Goal: Information Seeking & Learning: Learn about a topic

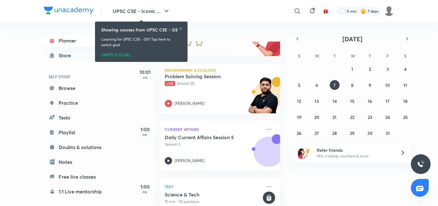
scroll to position [122, 0]
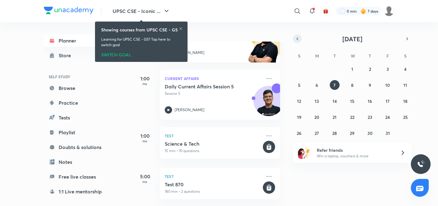
click at [300, 42] on button "button" at bounding box center [297, 39] width 9 height 9
click at [353, 100] on abbr "17" at bounding box center [352, 101] width 4 height 6
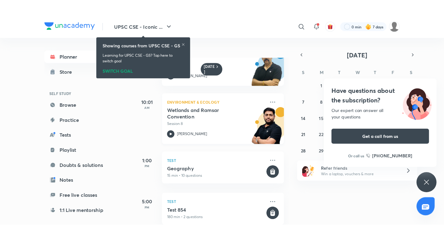
scroll to position [0, 0]
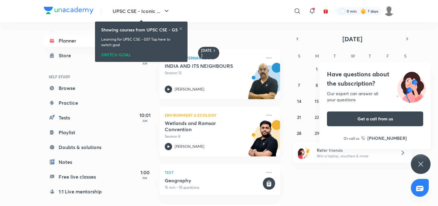
click at [414, 160] on div "Have questions about the subscription? Our expert can answer all your questions…" at bounding box center [421, 164] width 20 height 20
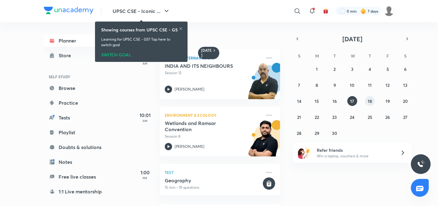
click at [367, 100] on button "18" at bounding box center [370, 101] width 10 height 10
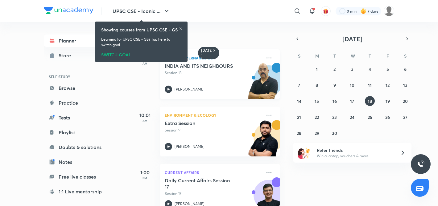
click at [214, 66] on h5 "INDIA AND ITS NEIGHBOURS" at bounding box center [203, 66] width 77 height 6
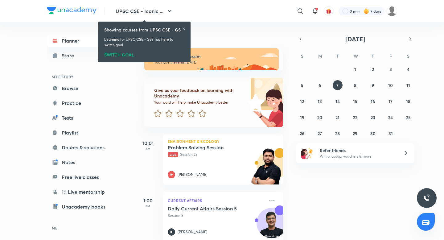
scroll to position [88, 0]
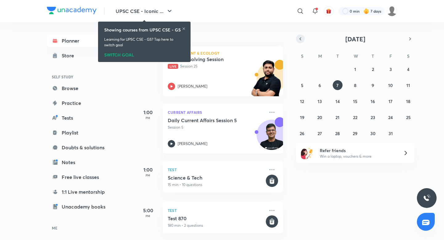
click at [297, 39] on button "button" at bounding box center [300, 39] width 9 height 9
click at [338, 89] on button "9" at bounding box center [338, 85] width 10 height 10
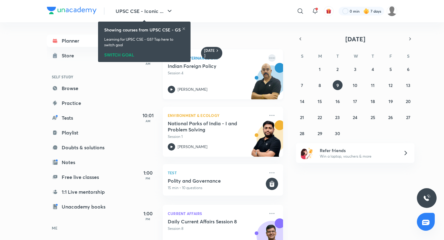
click at [271, 58] on icon at bounding box center [271, 57] width 7 height 7
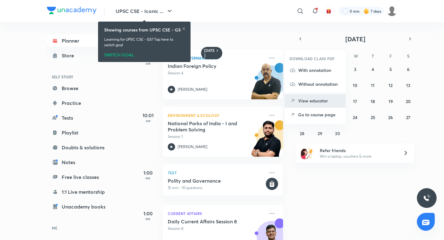
click at [308, 102] on p "View educator" at bounding box center [319, 100] width 43 height 6
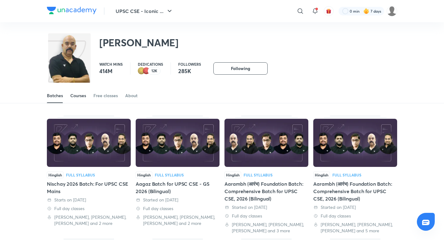
click at [79, 93] on div "Courses" at bounding box center [78, 95] width 16 height 6
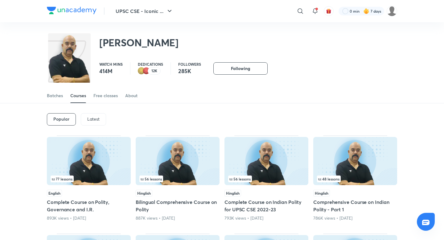
click at [89, 118] on p "Latest" at bounding box center [93, 119] width 12 height 5
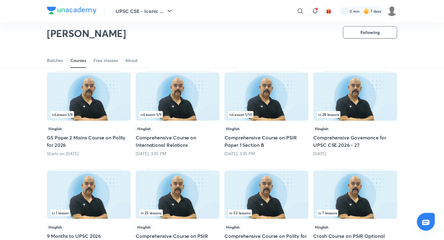
scroll to position [47, 0]
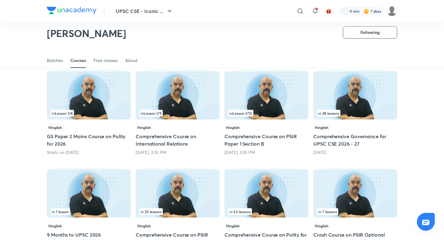
click at [166, 105] on img at bounding box center [178, 95] width 84 height 48
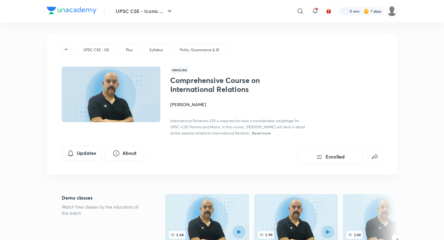
scroll to position [47, 0]
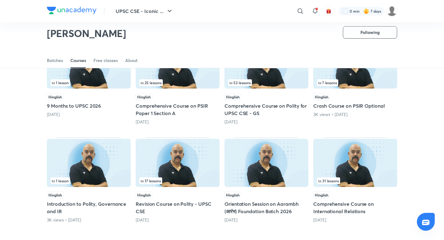
scroll to position [259, 0]
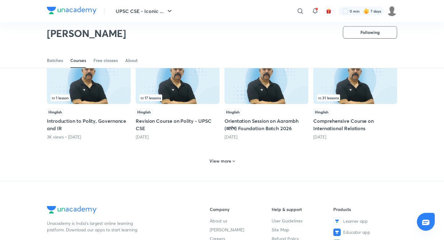
click at [225, 159] on h6 "View more" at bounding box center [220, 161] width 22 height 6
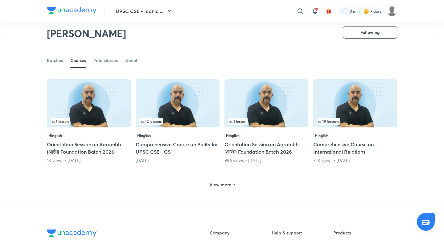
scroll to position [531, 0]
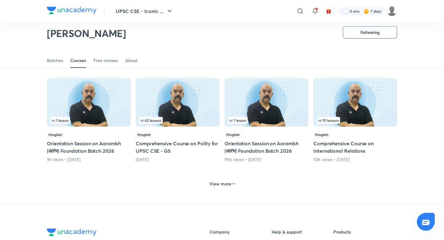
click at [220, 186] on h6 "View more" at bounding box center [220, 184] width 22 height 6
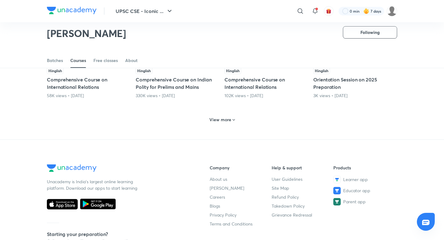
scroll to position [830, 0]
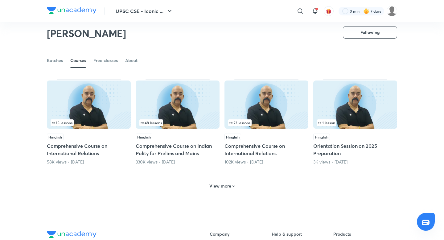
click at [219, 188] on h6 "View more" at bounding box center [220, 186] width 22 height 6
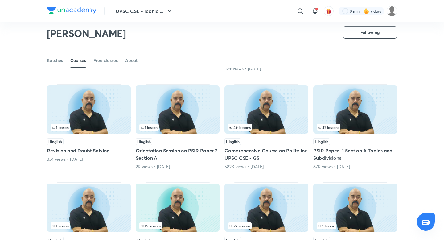
scroll to position [1119, 0]
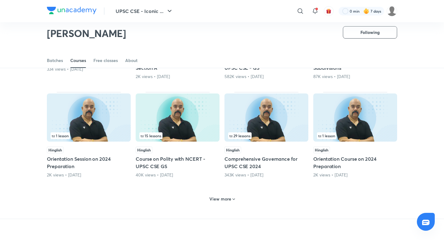
click at [220, 197] on h6 "View more" at bounding box center [220, 199] width 22 height 6
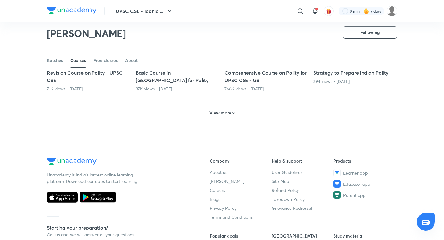
click at [228, 112] on h6 "View more" at bounding box center [220, 113] width 22 height 6
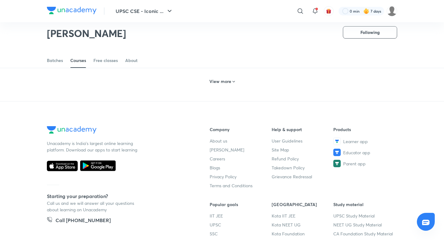
scroll to position [1820, 0]
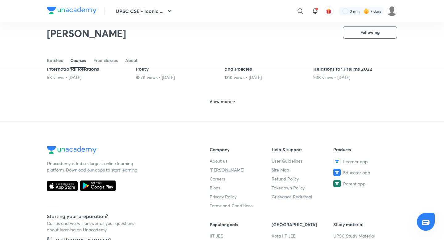
click at [224, 103] on h6 "View more" at bounding box center [220, 101] width 22 height 6
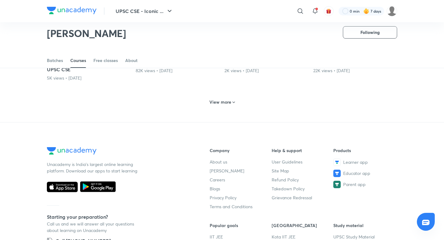
scroll to position [2112, 0]
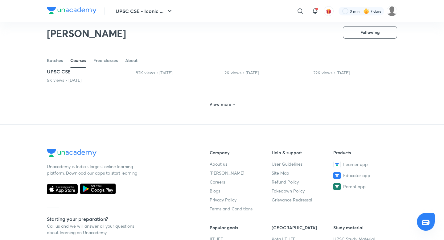
click at [224, 101] on h6 "View more" at bounding box center [220, 104] width 22 height 6
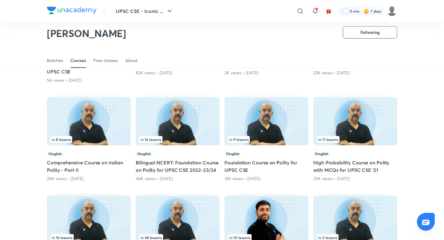
click at [224, 111] on img at bounding box center [266, 121] width 84 height 48
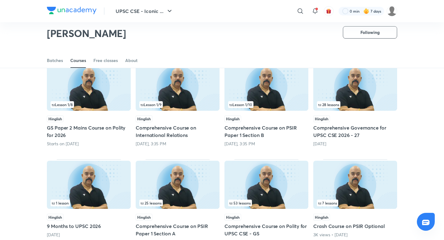
scroll to position [72, 0]
